Goal: Task Accomplishment & Management: Manage account settings

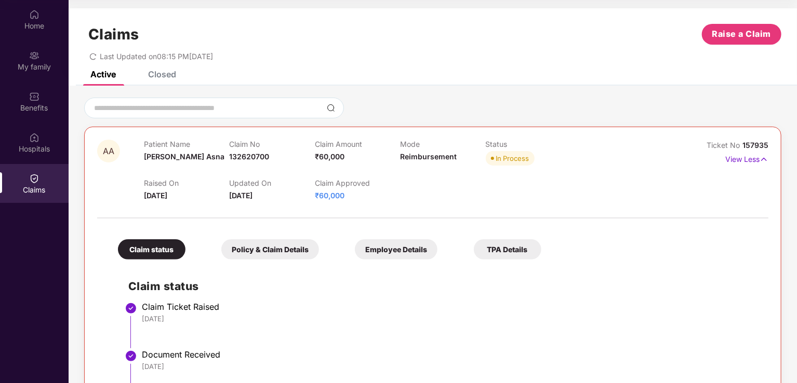
scroll to position [390, 0]
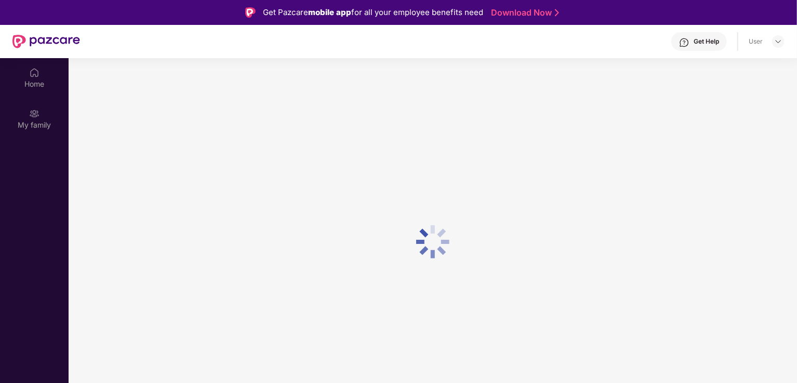
scroll to position [58, 0]
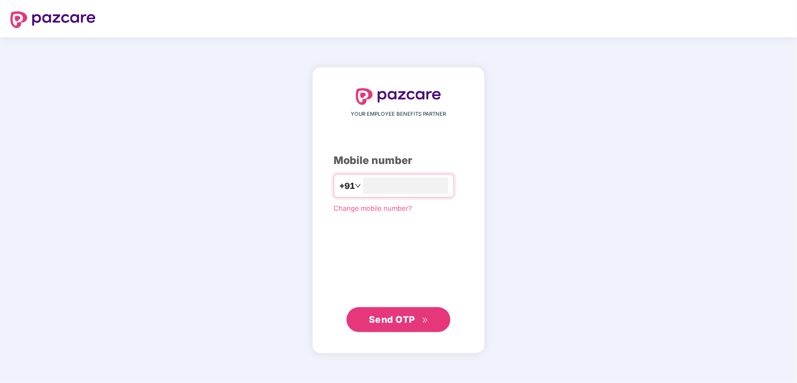
type input "**********"
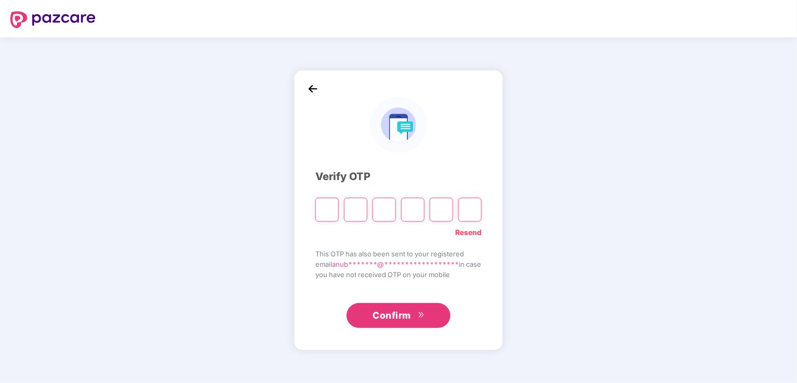
type input "*"
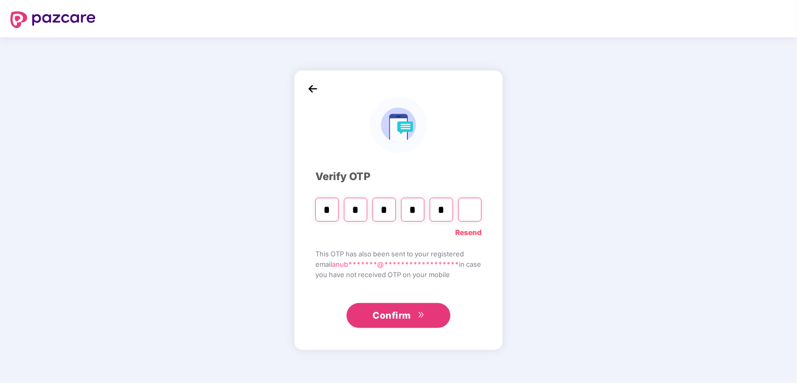
type input "*"
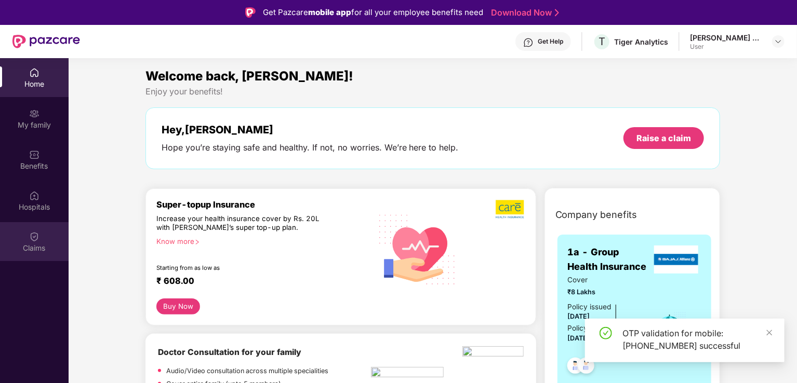
click at [35, 235] on img at bounding box center [34, 237] width 10 height 10
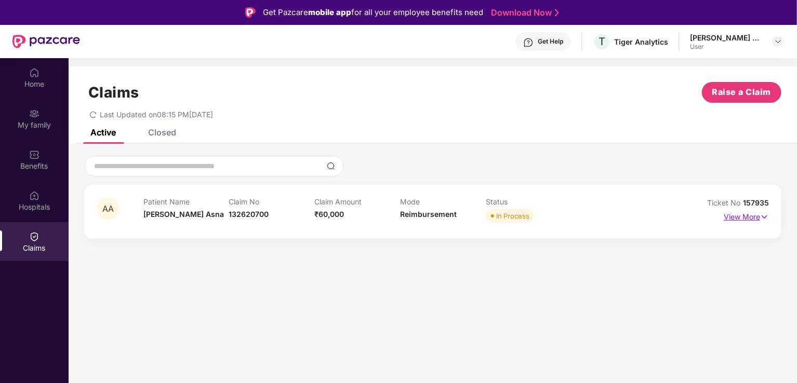
click at [732, 219] on p "View More" at bounding box center [745, 216] width 45 height 14
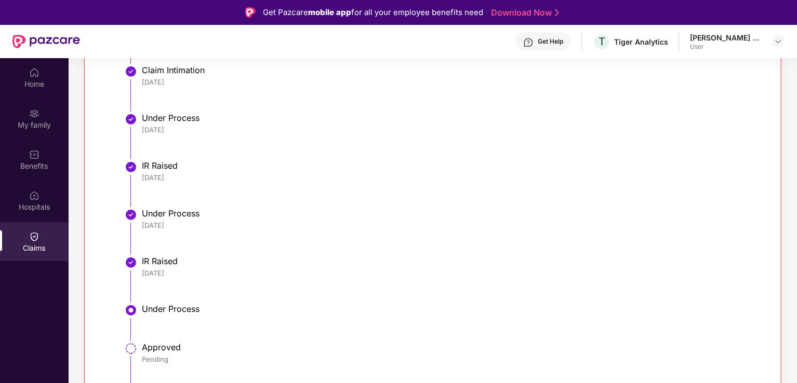
scroll to position [58, 0]
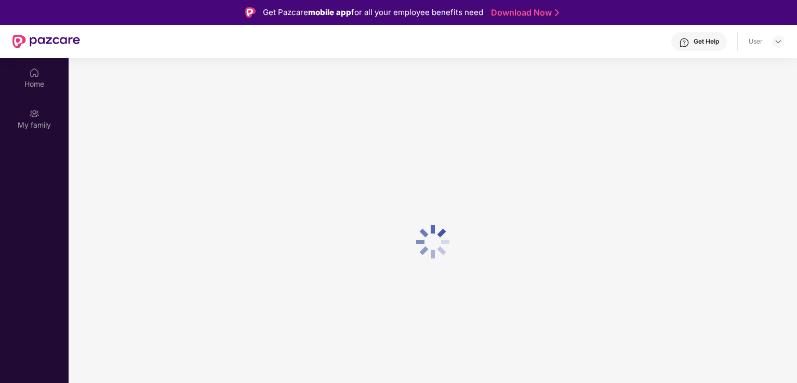
scroll to position [58, 0]
